Goal: Information Seeking & Learning: Check status

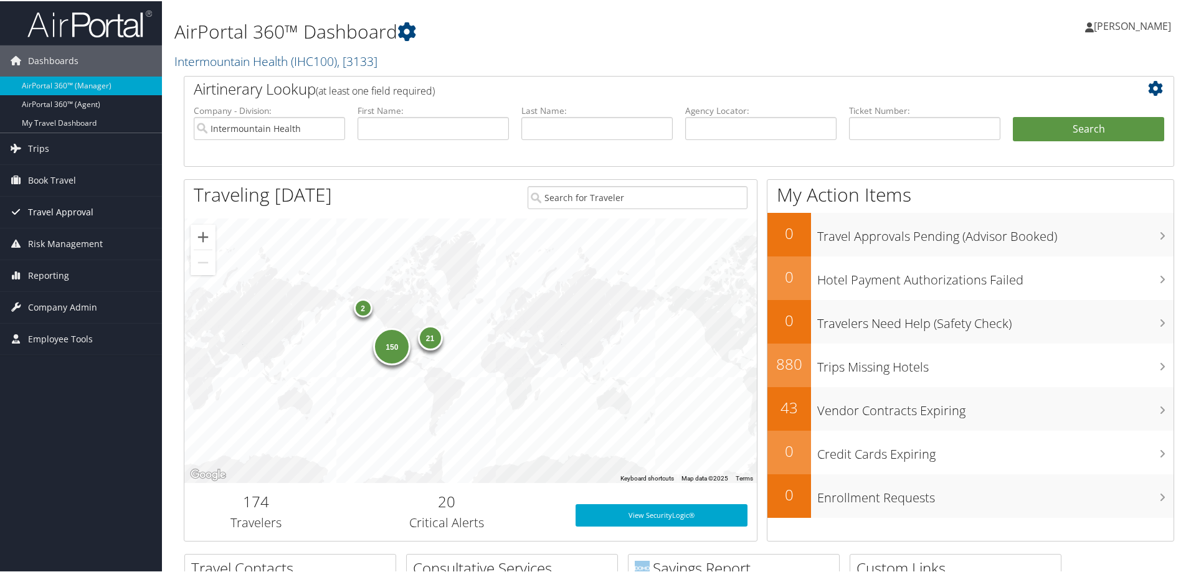
click at [66, 206] on span "Travel Approval" at bounding box center [60, 211] width 65 height 31
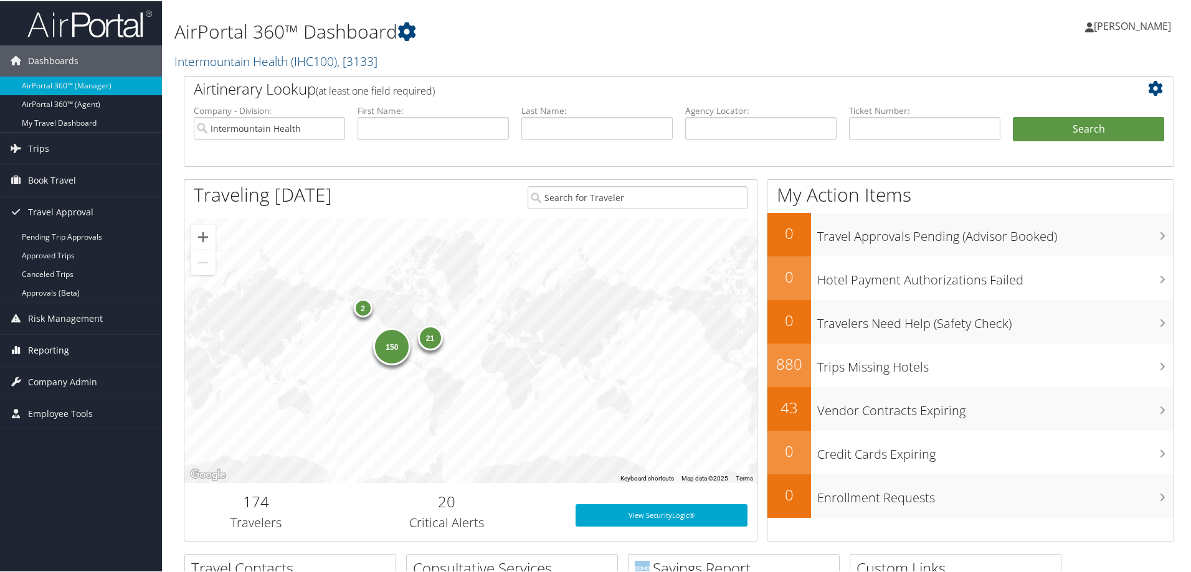
click at [36, 346] on span "Reporting" at bounding box center [48, 349] width 41 height 31
click at [55, 150] on link "Trips" at bounding box center [81, 147] width 162 height 31
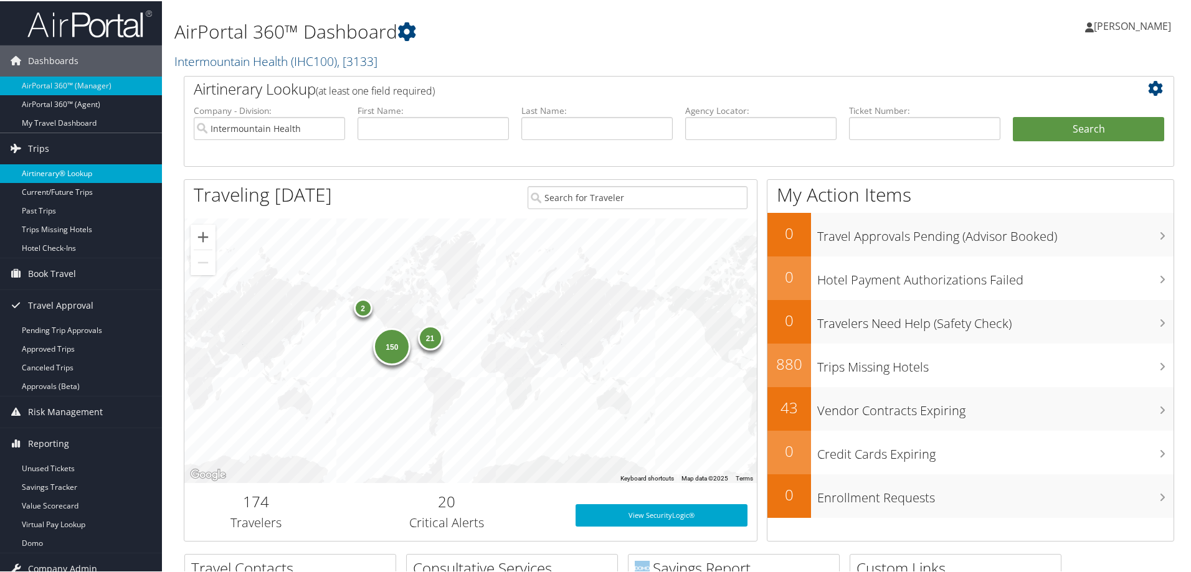
click at [59, 169] on link "Airtinerary® Lookup" at bounding box center [81, 172] width 162 height 19
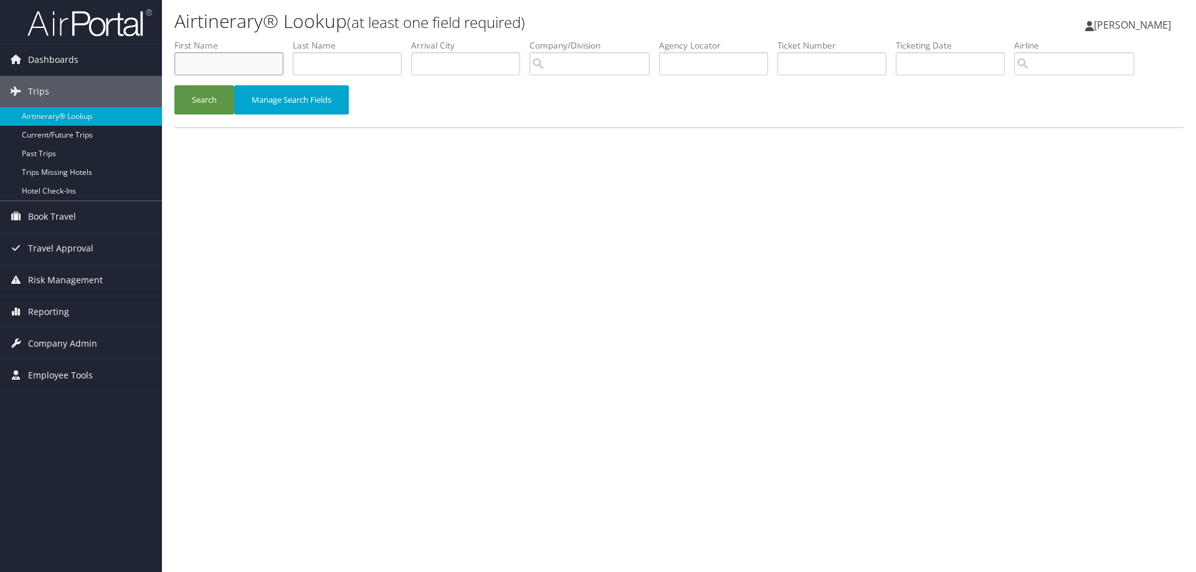
click at [227, 61] on input "text" at bounding box center [228, 63] width 109 height 23
type input "f"
type input "diane"
type input "gill"
click at [196, 98] on button "Search" at bounding box center [204, 99] width 60 height 29
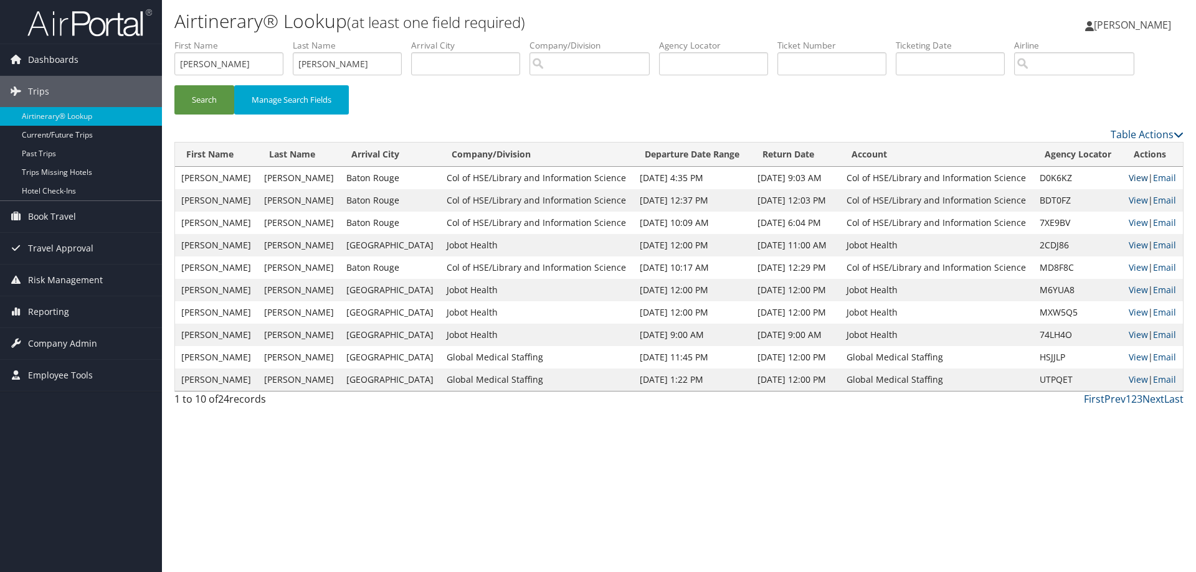
click at [1137, 178] on link "View" at bounding box center [1138, 178] width 19 height 12
click at [107, 21] on img at bounding box center [89, 22] width 125 height 29
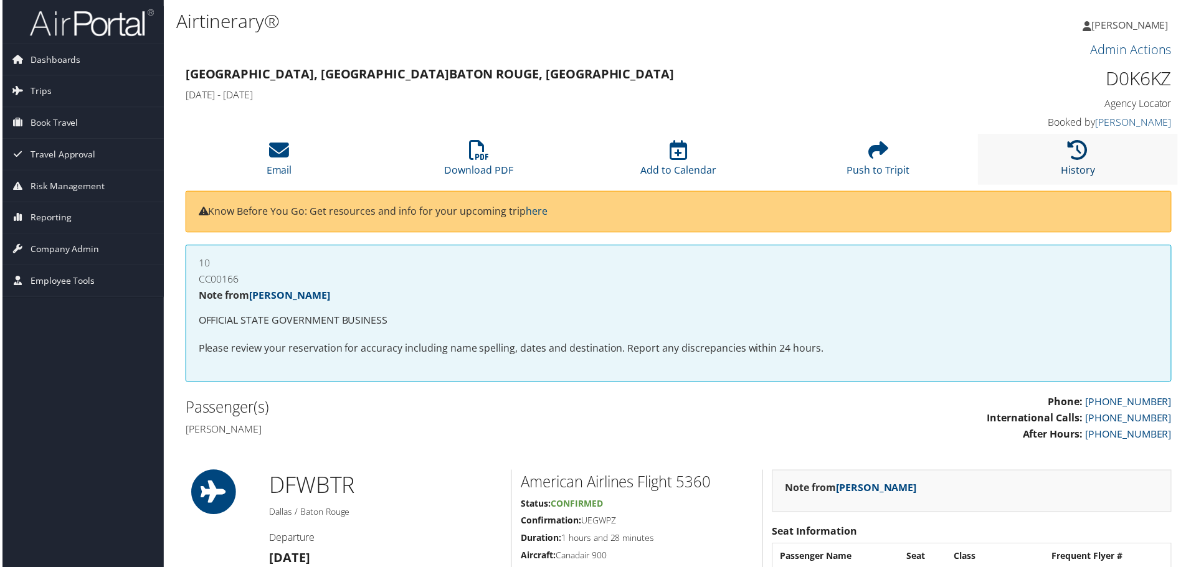
click at [1071, 158] on icon at bounding box center [1080, 151] width 20 height 20
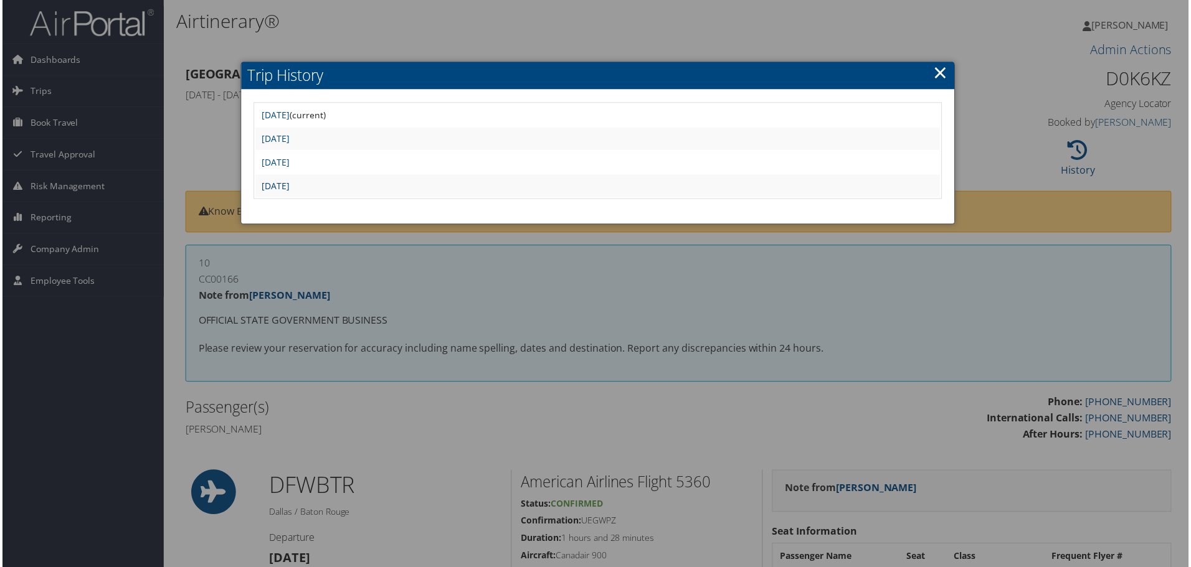
click at [288, 185] on link "Mon Aug 4 12:00:44 MDT 2025" at bounding box center [274, 187] width 28 height 12
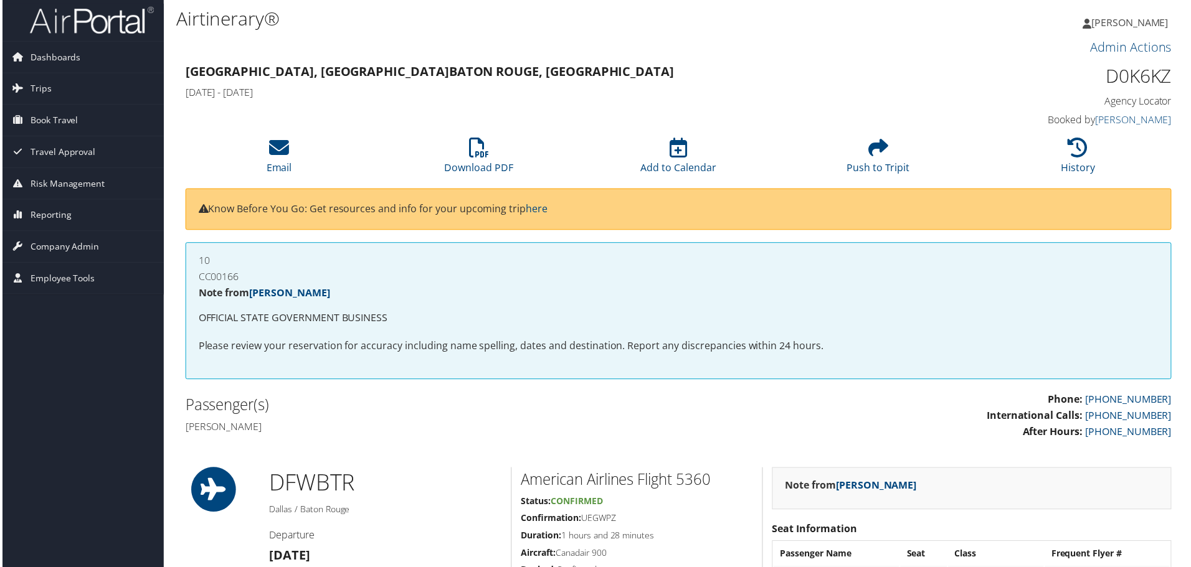
scroll to position [2, 0]
click at [283, 149] on icon at bounding box center [278, 149] width 20 height 20
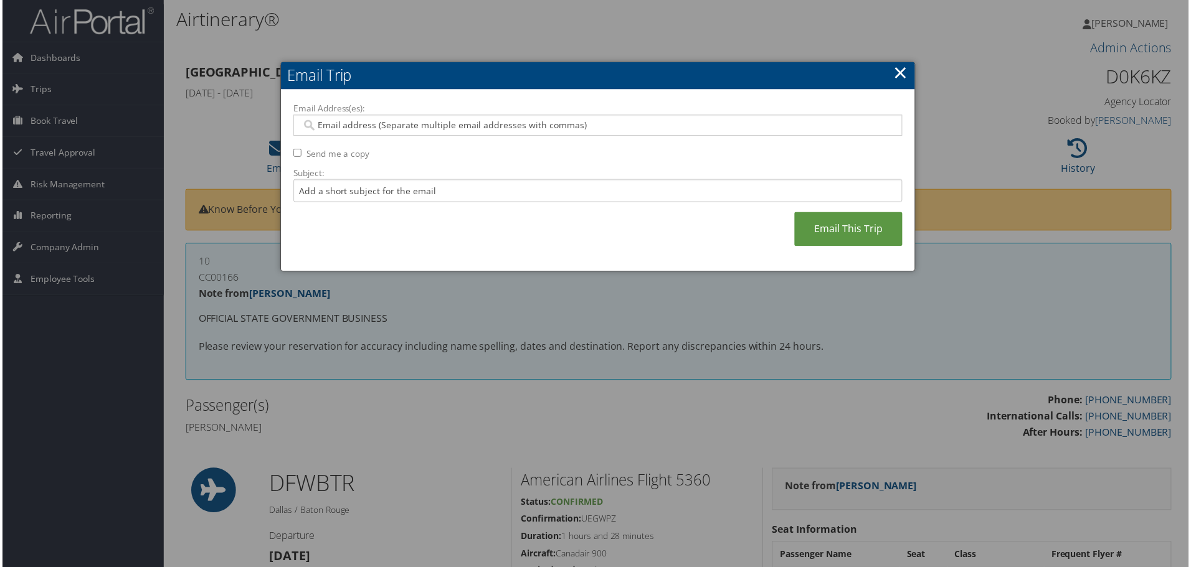
click at [367, 120] on input "Email Address(es):" at bounding box center [597, 126] width 595 height 12
click at [350, 130] on input "Email Address(es):" at bounding box center [597, 126] width 595 height 12
paste input "dianegill@lsu.edu"
type input "dianegill@lsu.edu"
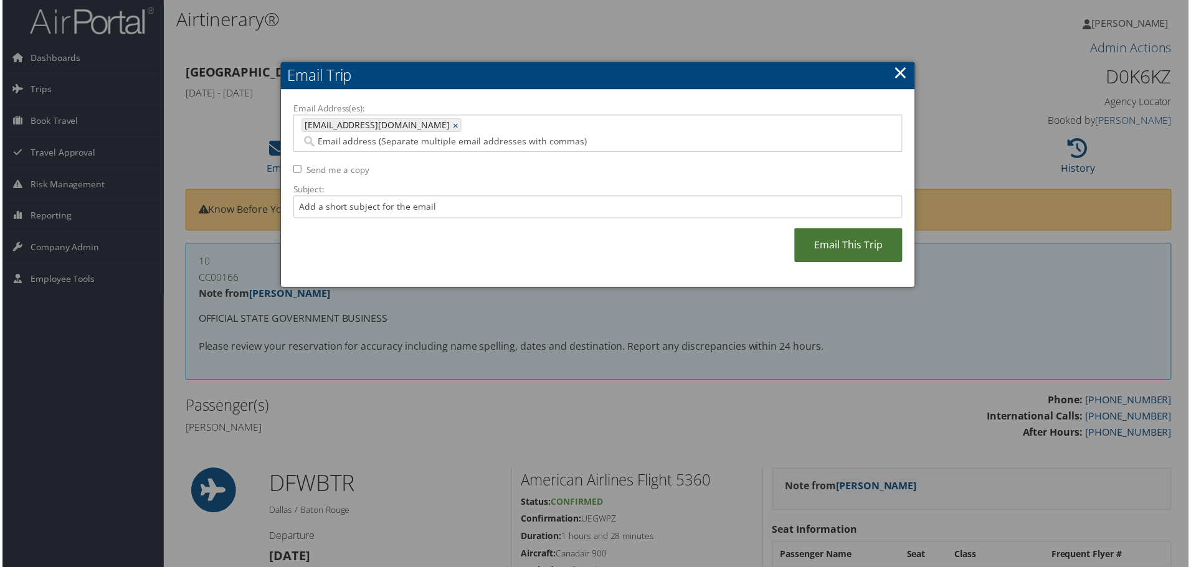
click at [846, 237] on link "Email This Trip" at bounding box center [849, 246] width 108 height 34
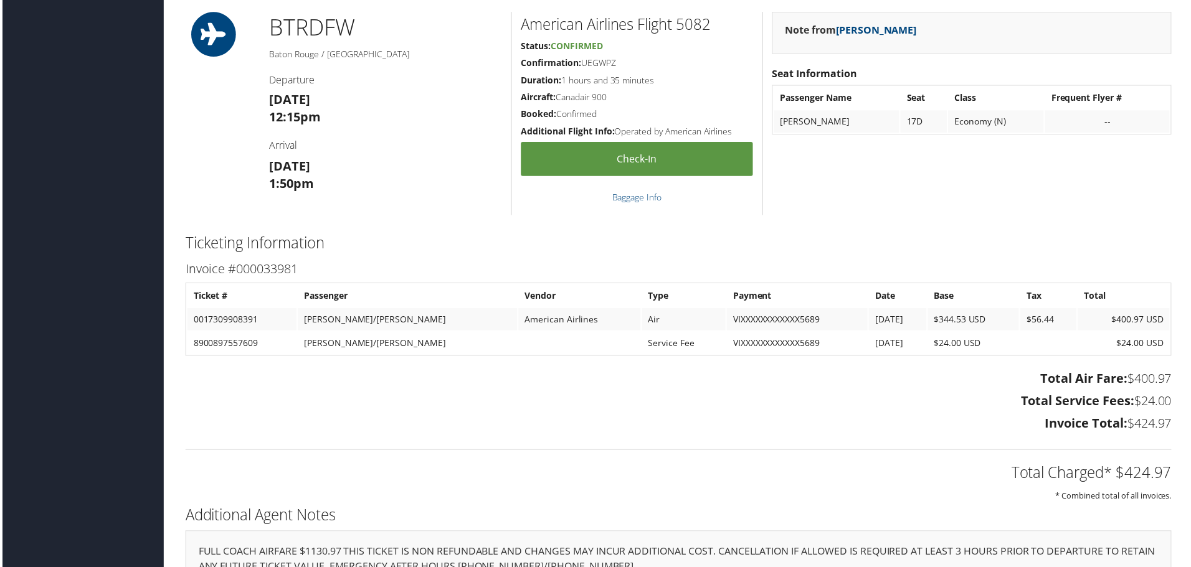
scroll to position [1123, 0]
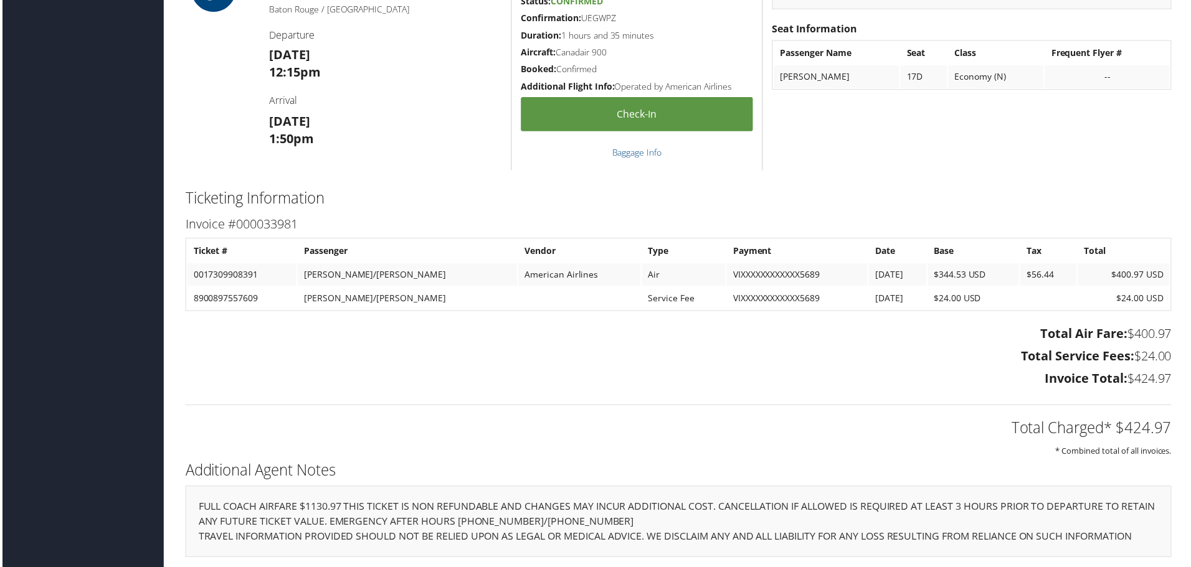
click at [728, 297] on td "VIXXXXXXXXXXXX5689" at bounding box center [798, 299] width 141 height 22
drag, startPoint x: 717, startPoint y: 294, endPoint x: 740, endPoint y: 298, distance: 23.3
click at [740, 298] on td "VIXXXXXXXXXXXX5689" at bounding box center [798, 299] width 141 height 22
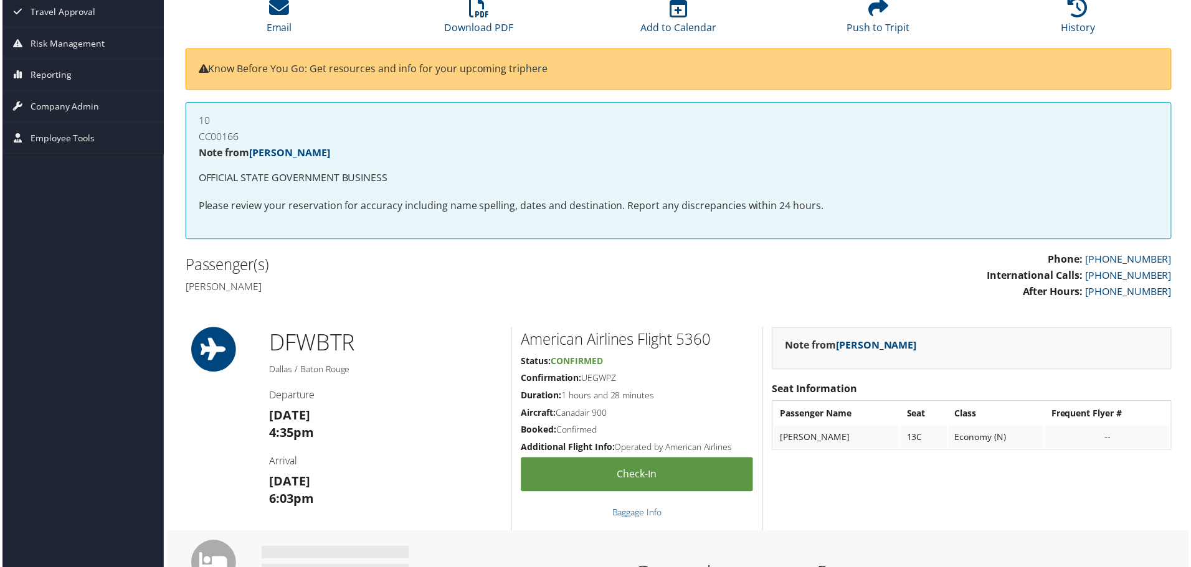
scroll to position [2, 0]
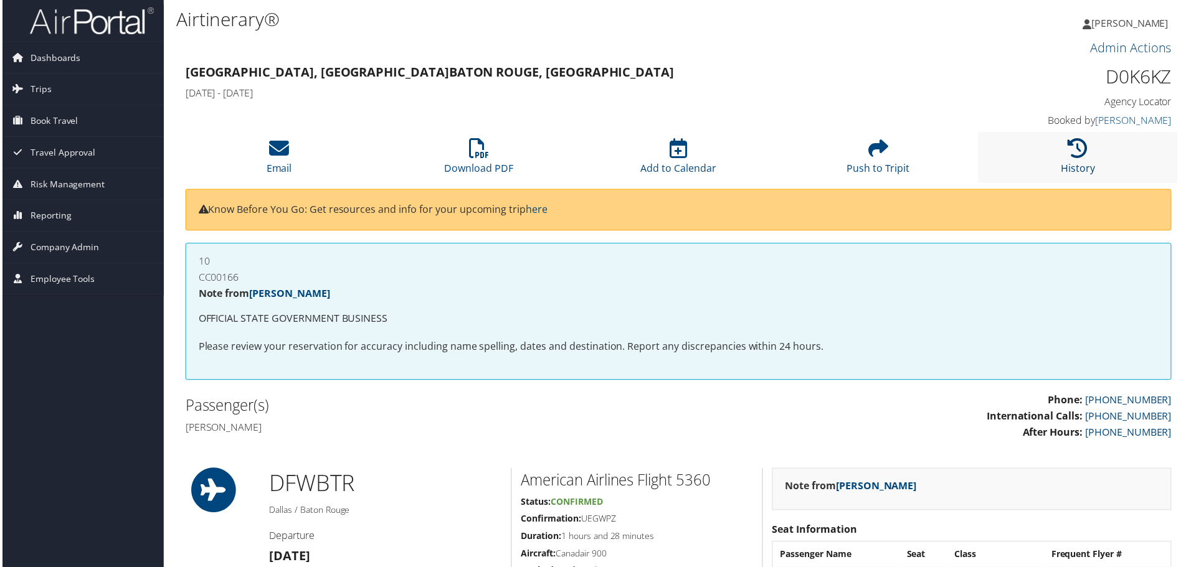
click at [1078, 143] on icon at bounding box center [1080, 149] width 20 height 20
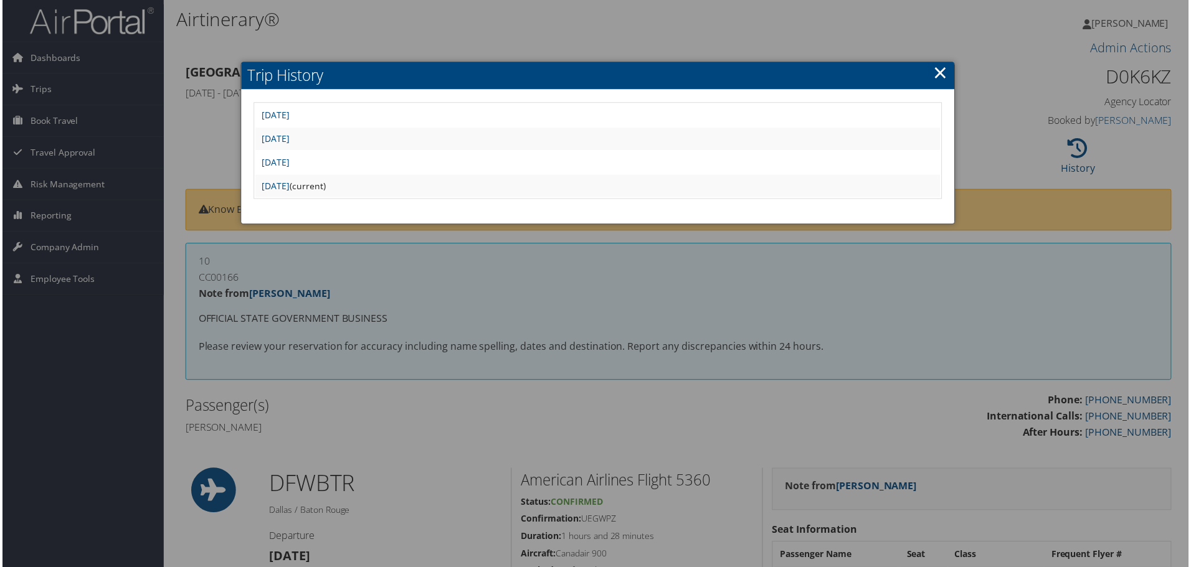
click at [310, 125] on td "Mon Aug 11 10:58:49 MDT 2025" at bounding box center [598, 116] width 688 height 22
click at [288, 111] on link "Mon Aug 11 10:58:49 MDT 2025" at bounding box center [274, 116] width 28 height 12
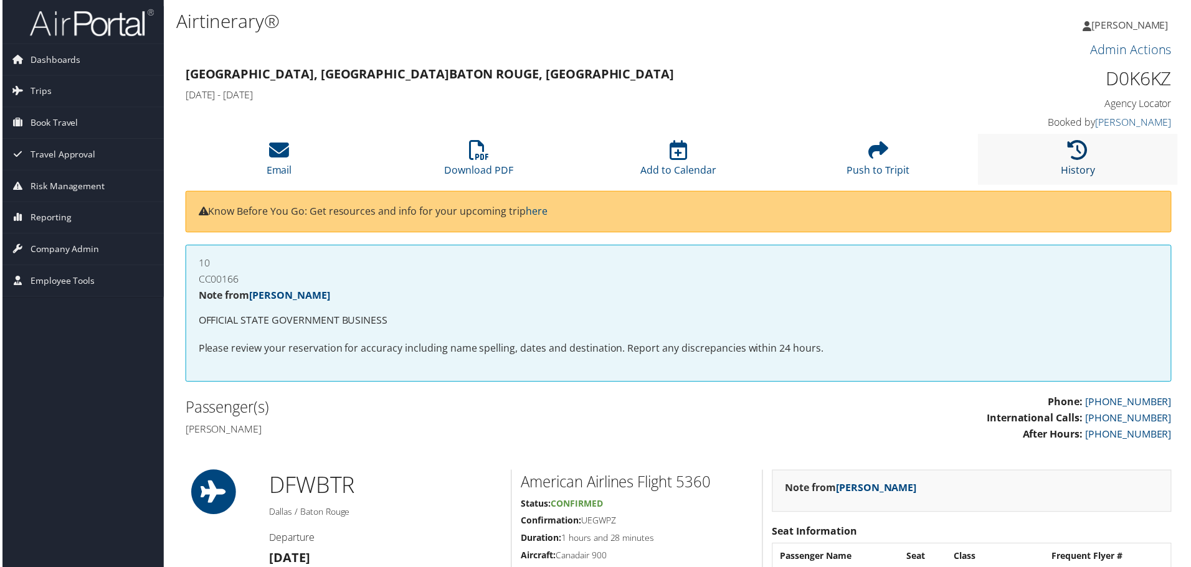
click at [1081, 155] on icon at bounding box center [1080, 151] width 20 height 20
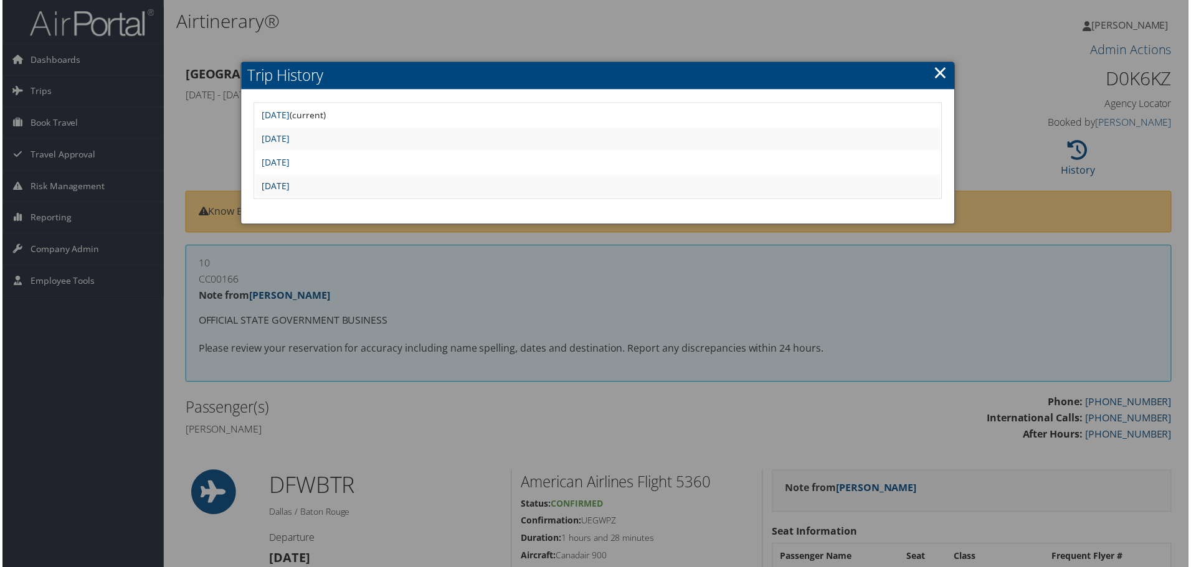
click at [288, 186] on link "[DATE]" at bounding box center [274, 187] width 28 height 12
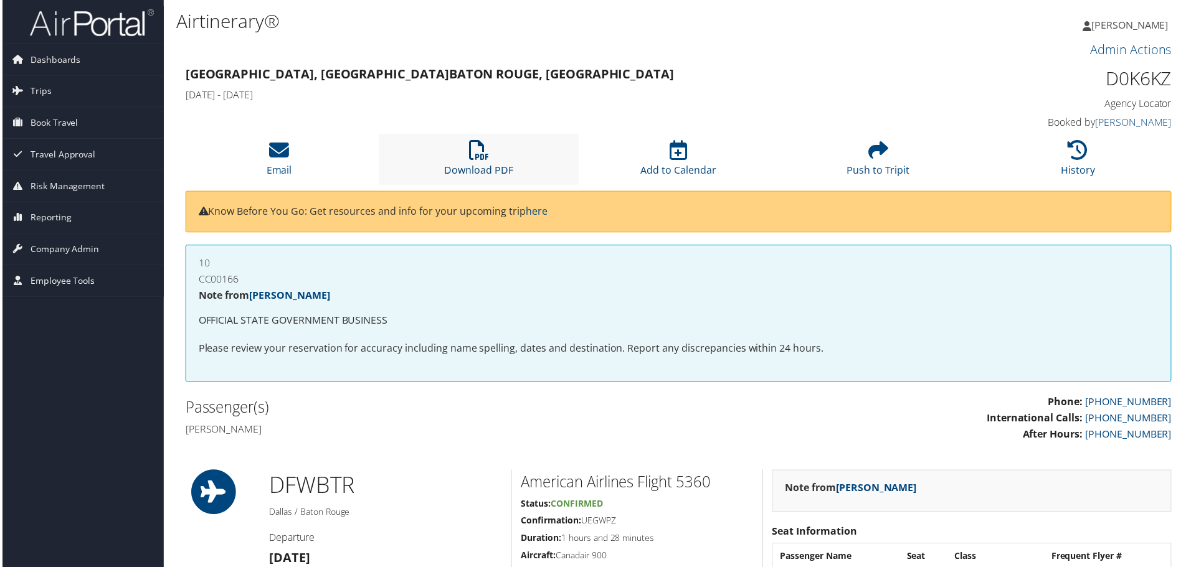
click at [472, 154] on icon at bounding box center [478, 151] width 20 height 20
click at [1079, 156] on icon at bounding box center [1080, 151] width 20 height 20
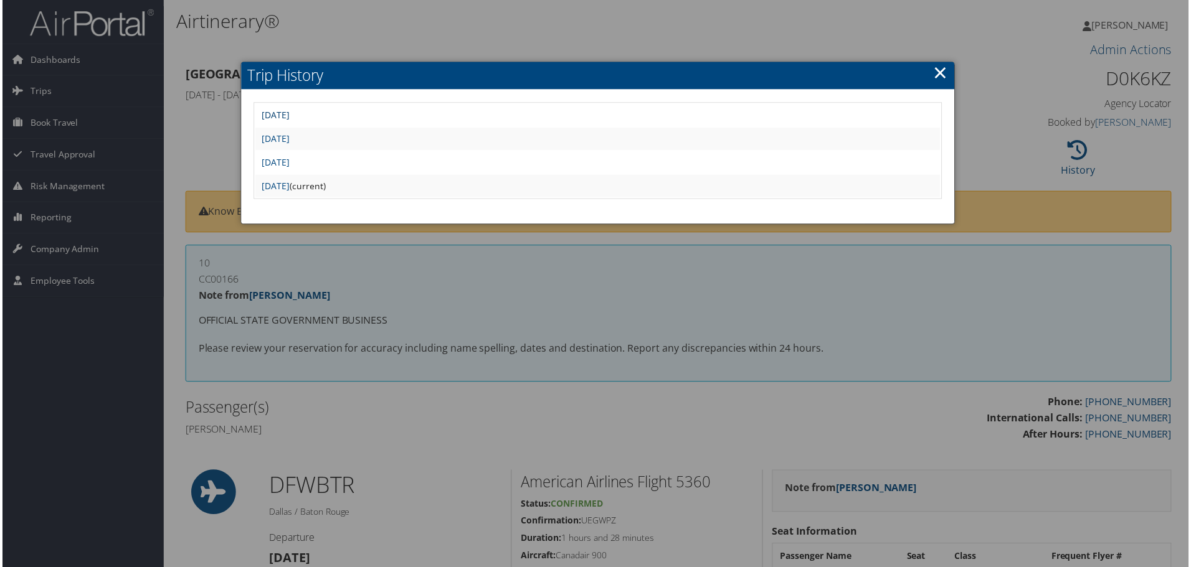
click at [288, 117] on link "Mon Aug 11 10:58:49 MDT 2025" at bounding box center [274, 116] width 28 height 12
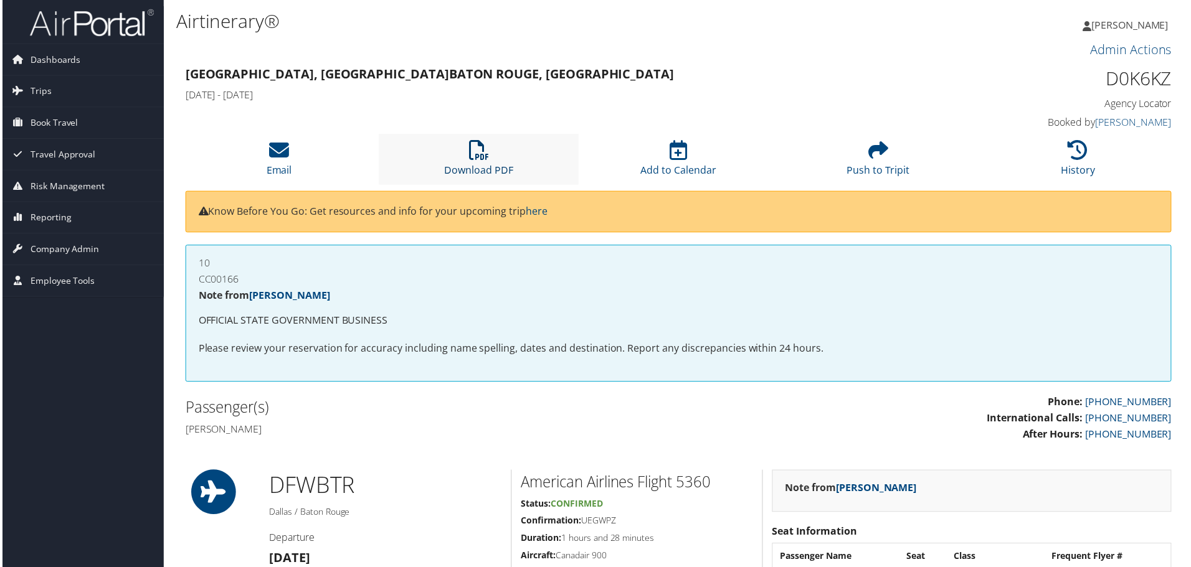
click at [485, 151] on icon at bounding box center [478, 151] width 20 height 20
